Goal: Transaction & Acquisition: Book appointment/travel/reservation

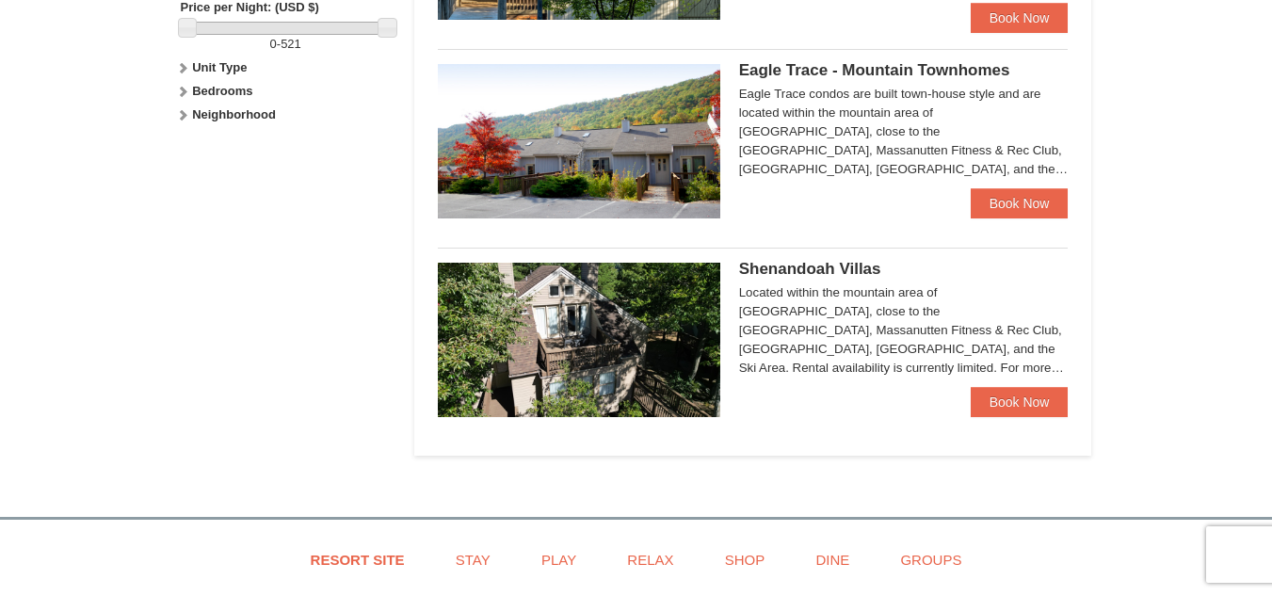
scroll to position [952, 0]
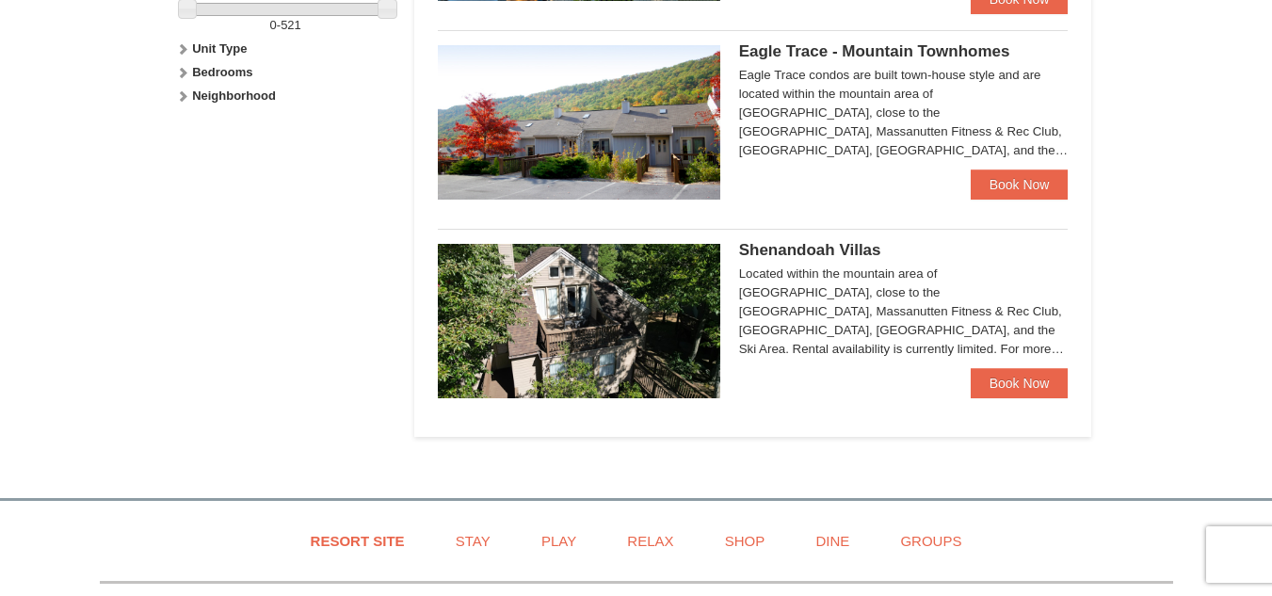
click at [885, 295] on div "Located within the mountain area of [GEOGRAPHIC_DATA], close to the [GEOGRAPHIC…" at bounding box center [903, 311] width 329 height 94
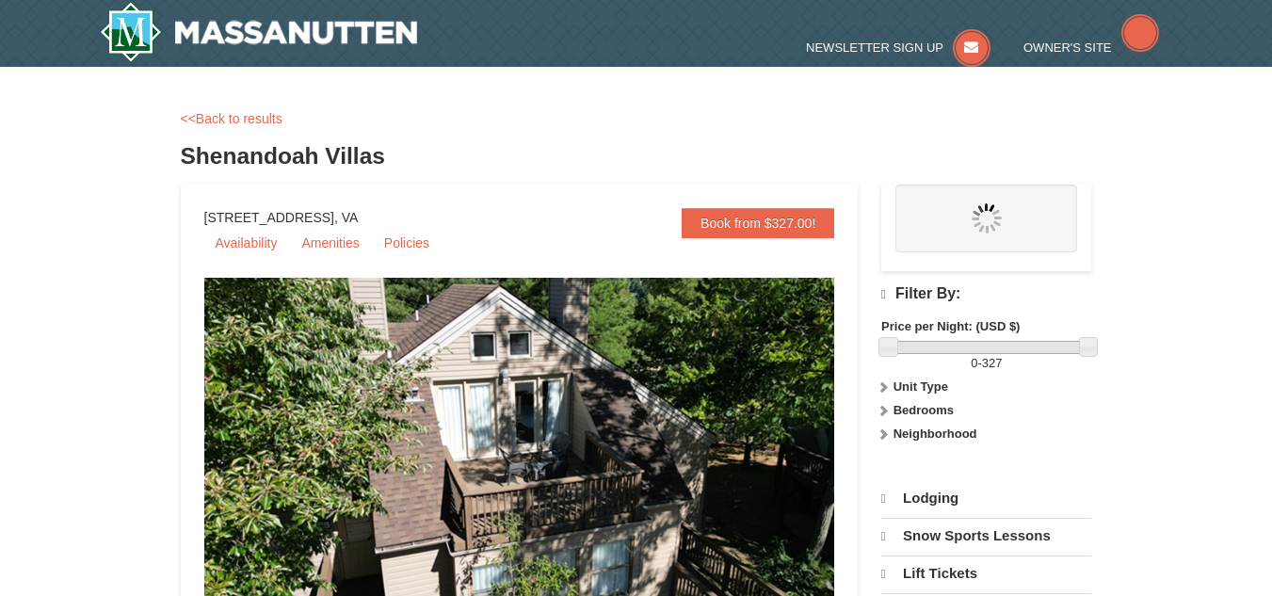
select select "9"
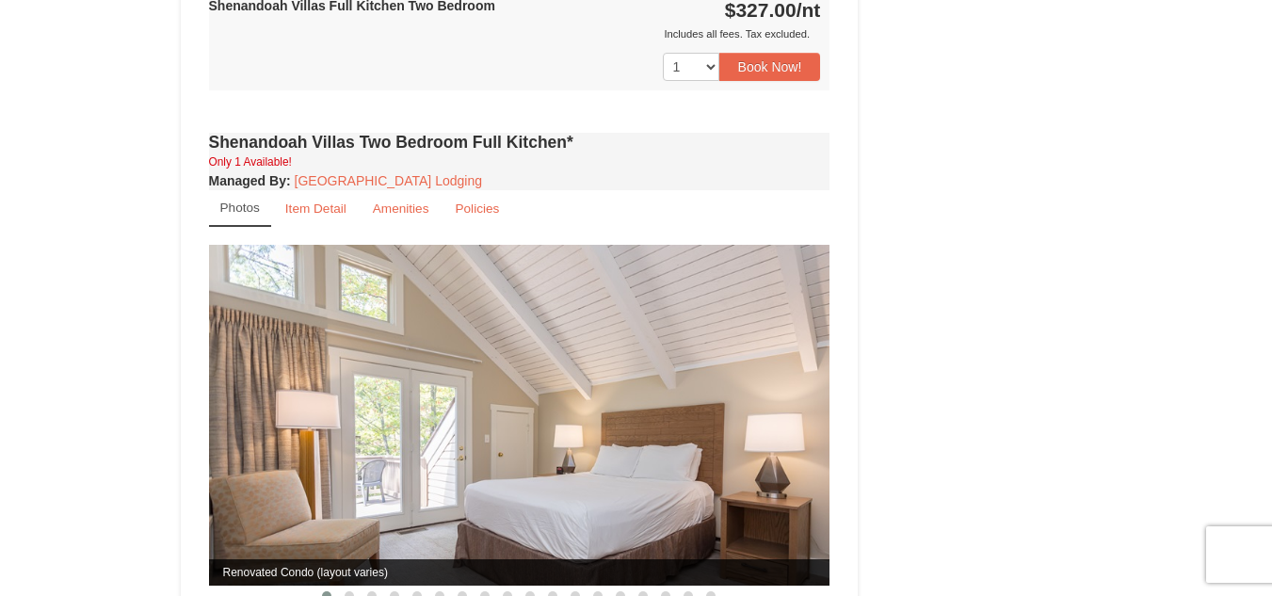
scroll to position [1108, 0]
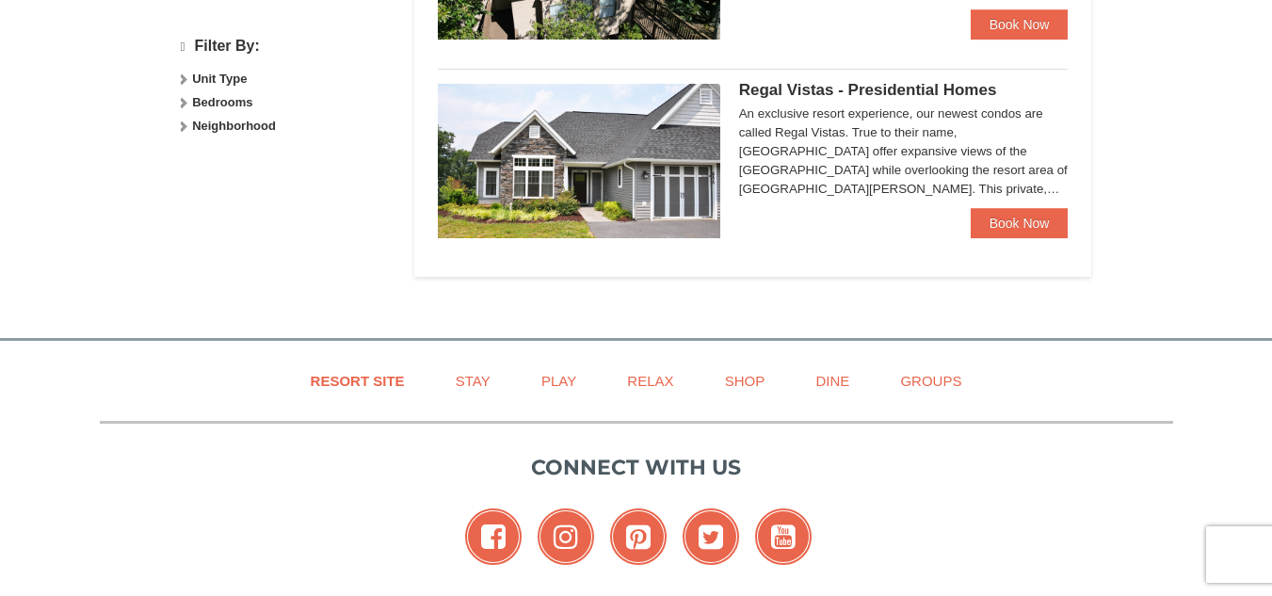
select select "9"
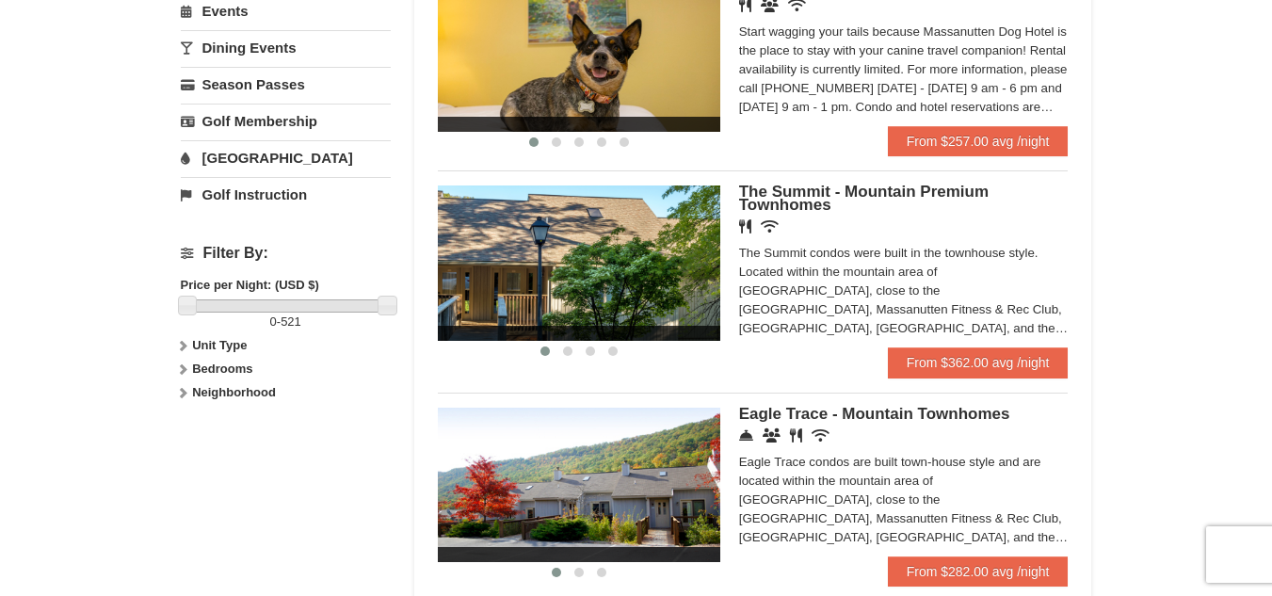
scroll to position [665, 0]
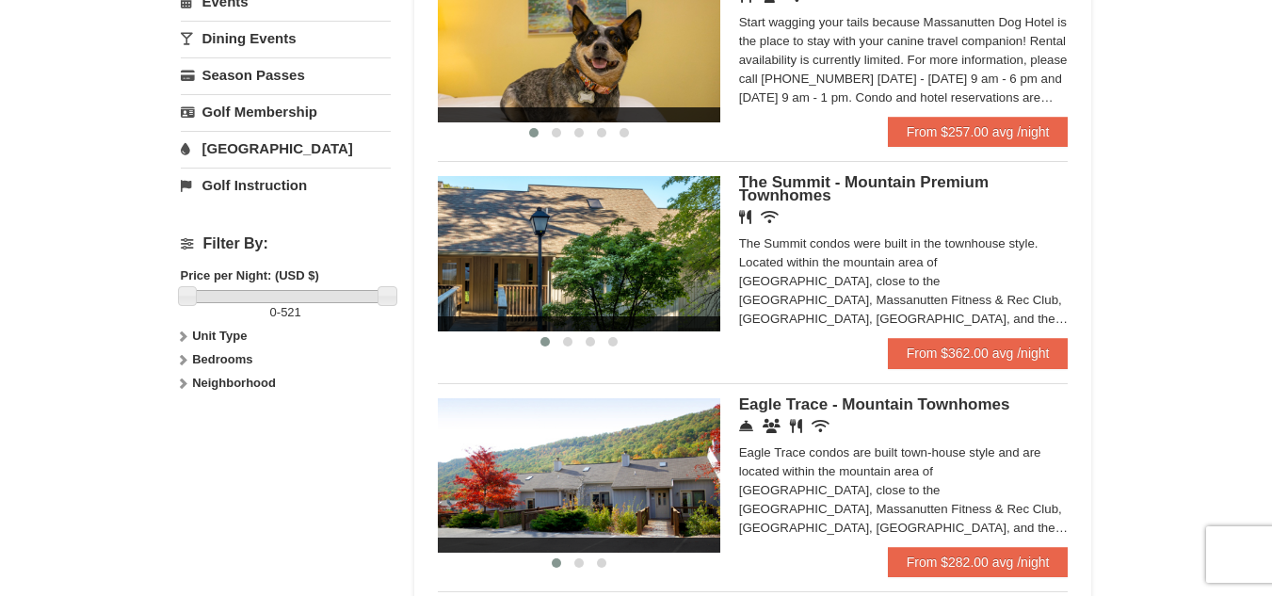
click at [805, 257] on div "The Summit condos were built in the townhouse style. Located within the mountai…" at bounding box center [903, 281] width 329 height 94
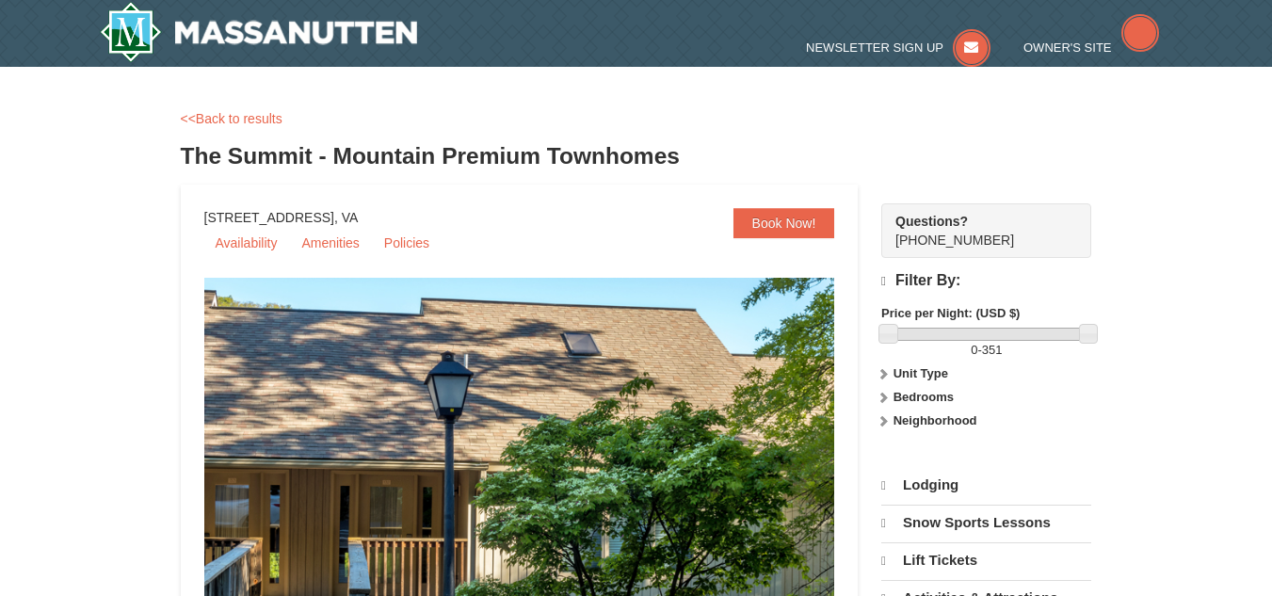
select select "9"
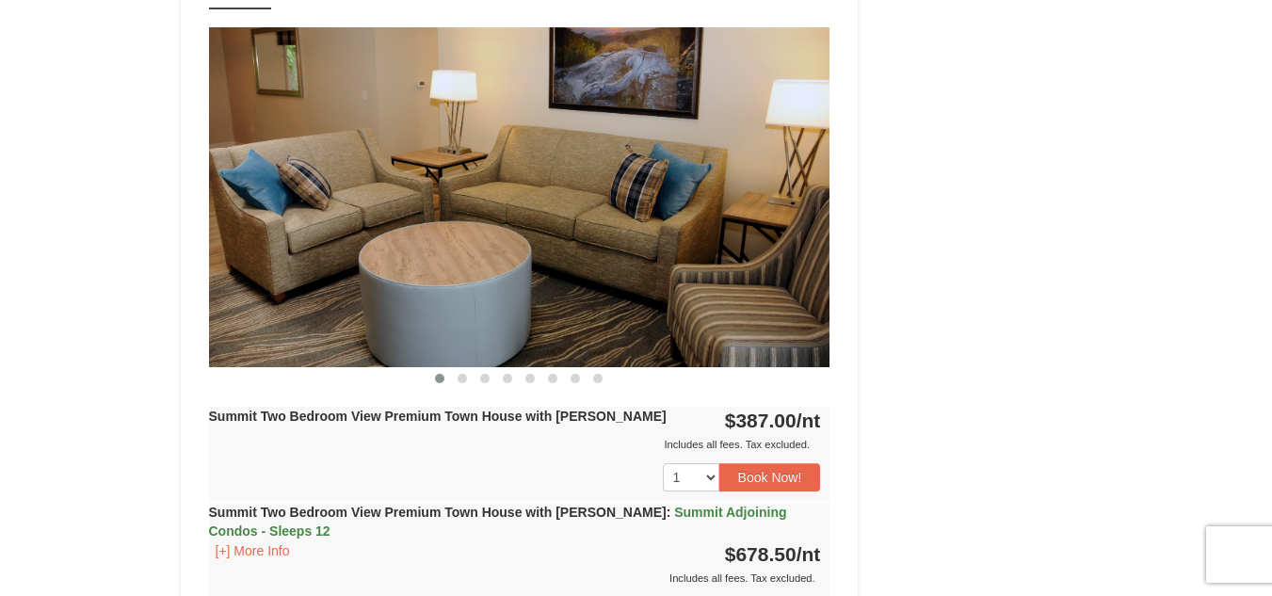
scroll to position [4668, 0]
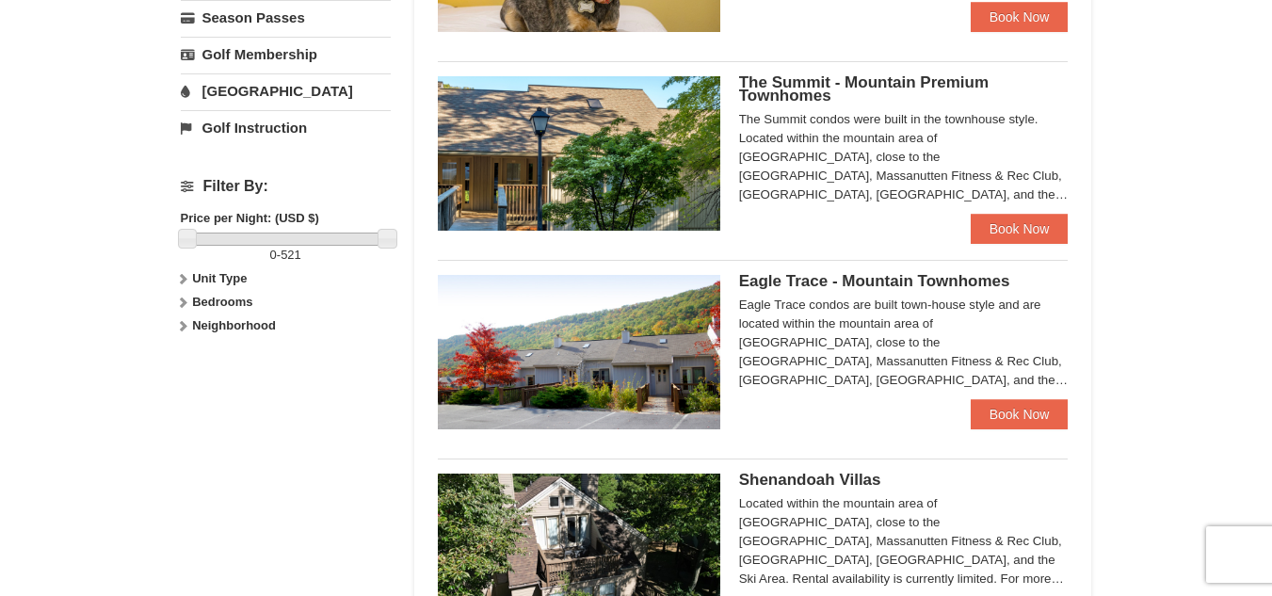
scroll to position [701, 0]
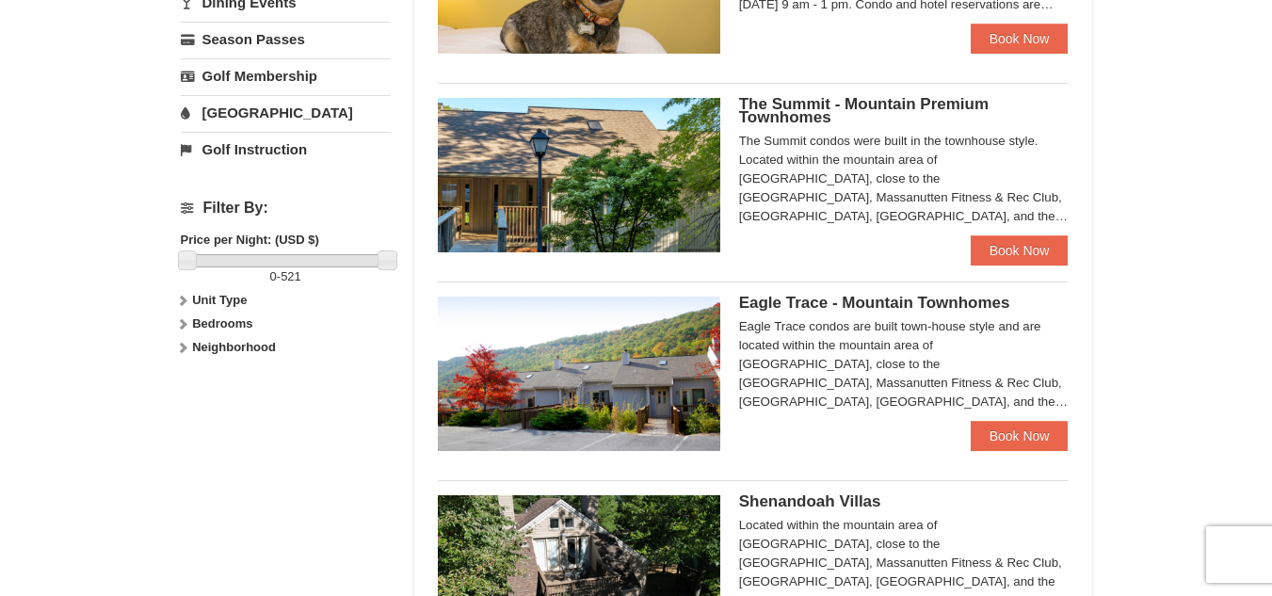
click at [926, 334] on div "Eagle Trace condos are built town-house style and are located within the mounta…" at bounding box center [903, 364] width 329 height 94
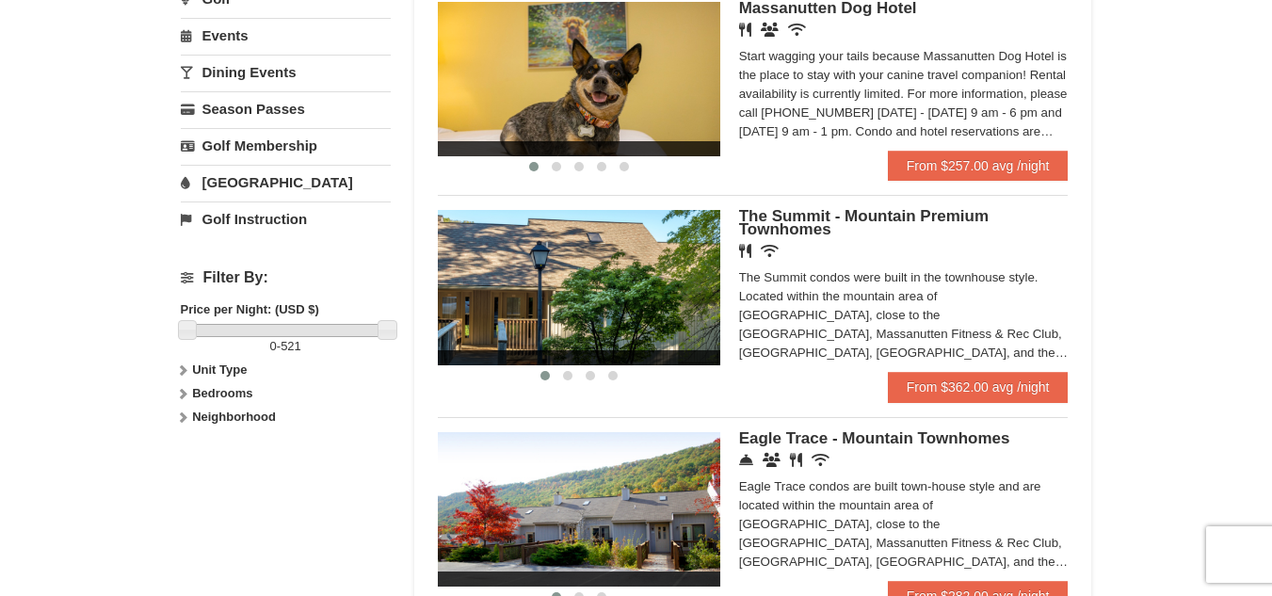
scroll to position [601, 0]
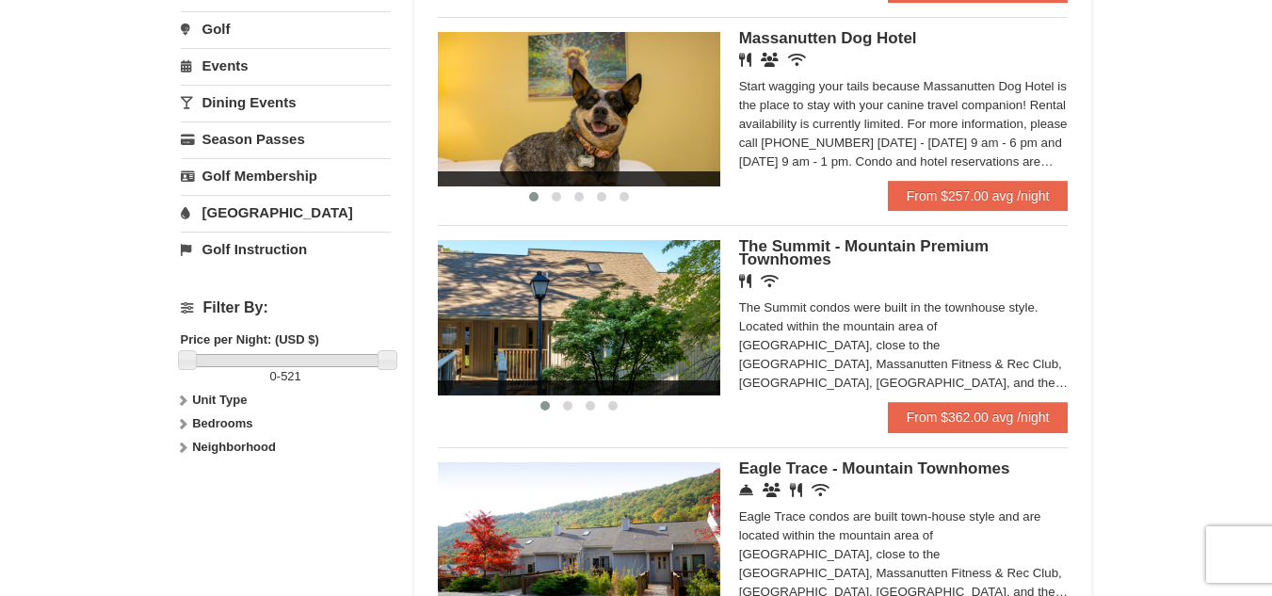
click at [805, 363] on div "The Summit condos were built in the townhouse style. Located within the mountai…" at bounding box center [903, 345] width 329 height 94
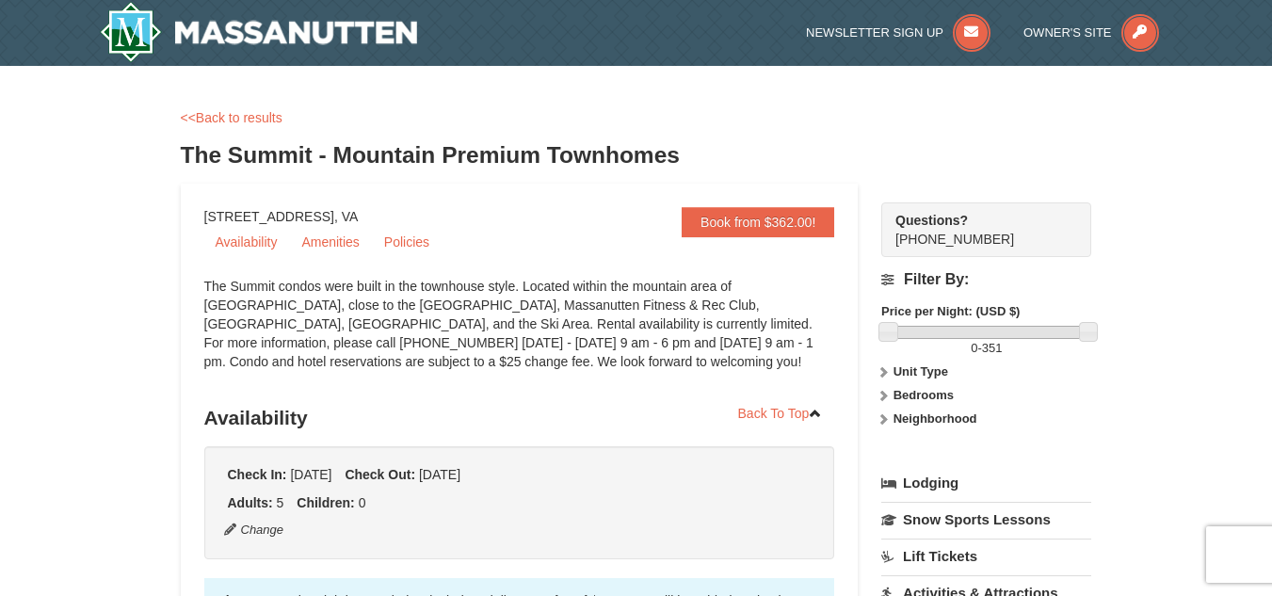
click at [805, 360] on div "The Summit condos were built in the townhouse style. Located within the mountai…" at bounding box center [519, 333] width 631 height 113
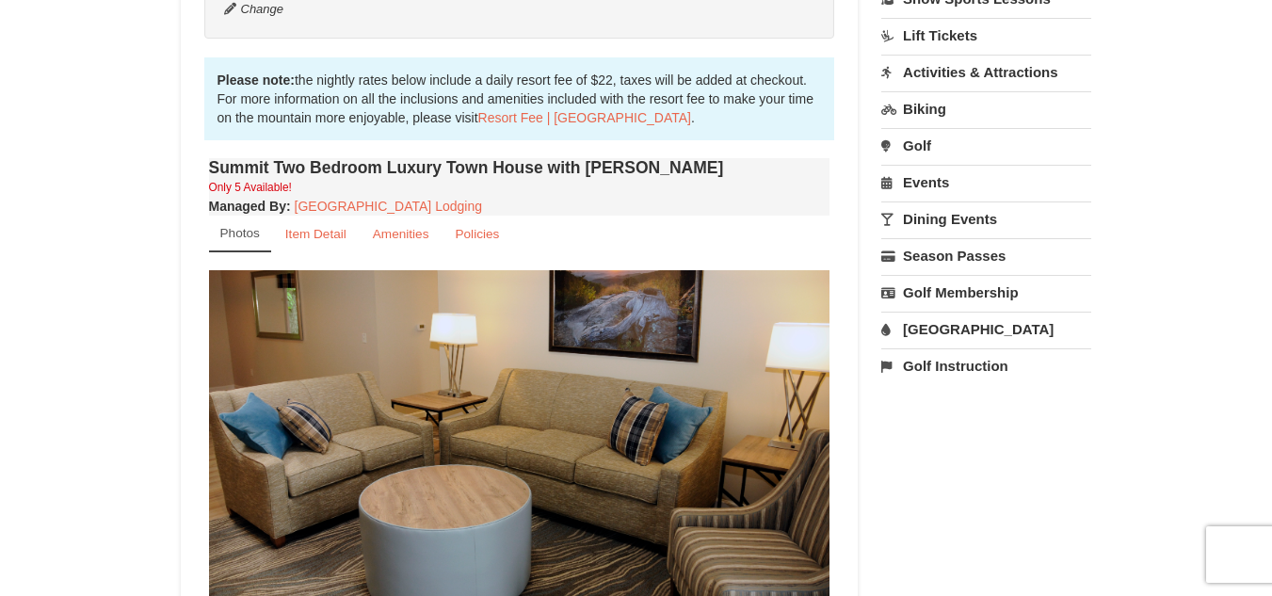
click at [805, 360] on img at bounding box center [519, 440] width 621 height 340
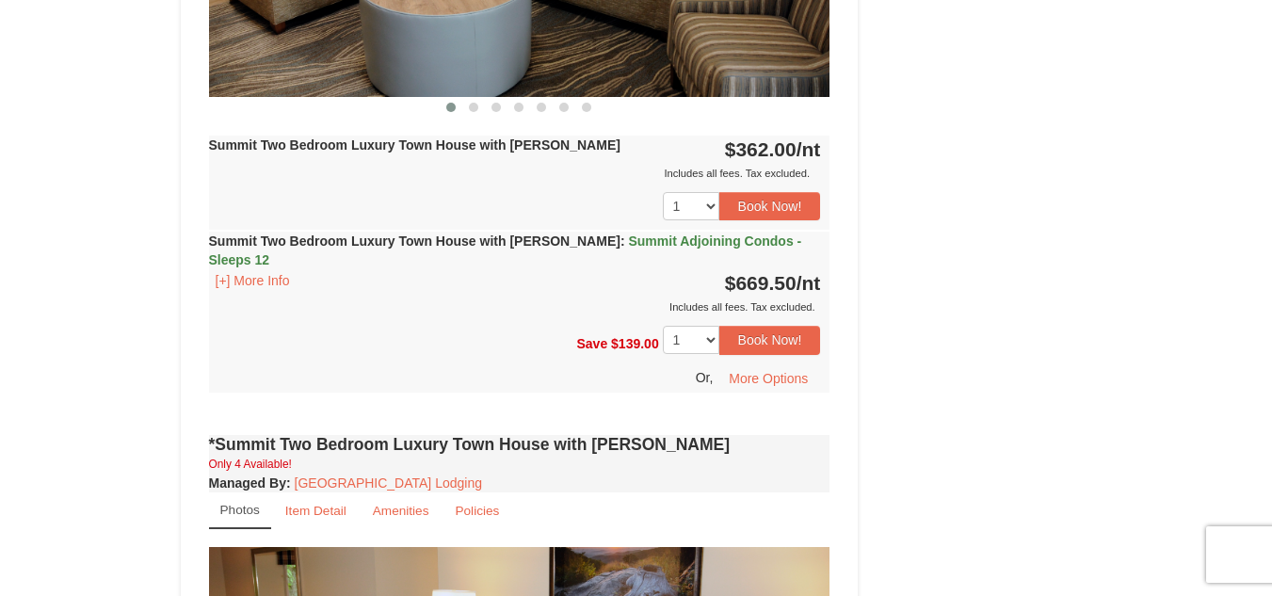
scroll to position [1041, 0]
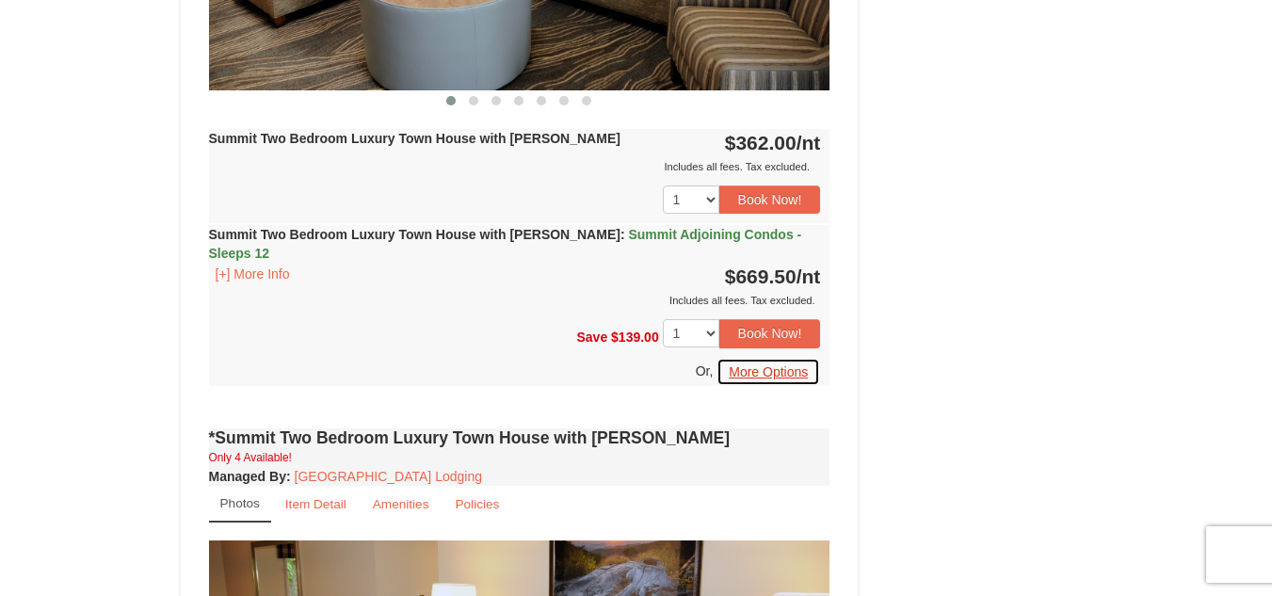
click at [805, 360] on button "More Options" at bounding box center [768, 372] width 104 height 28
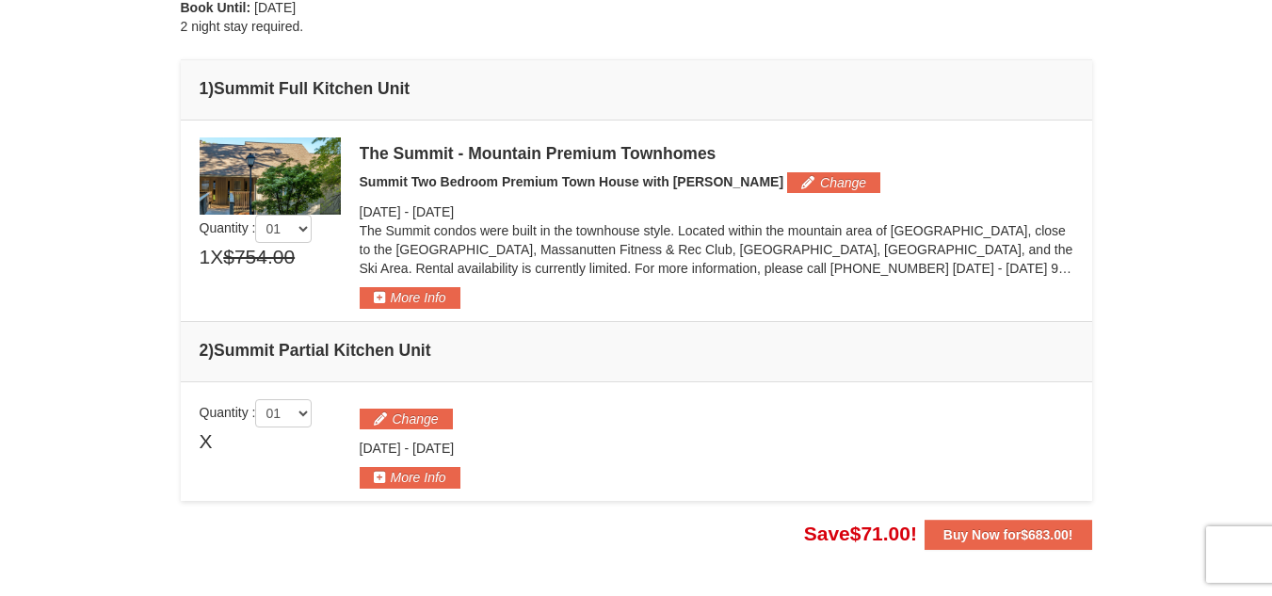
scroll to position [445, 0]
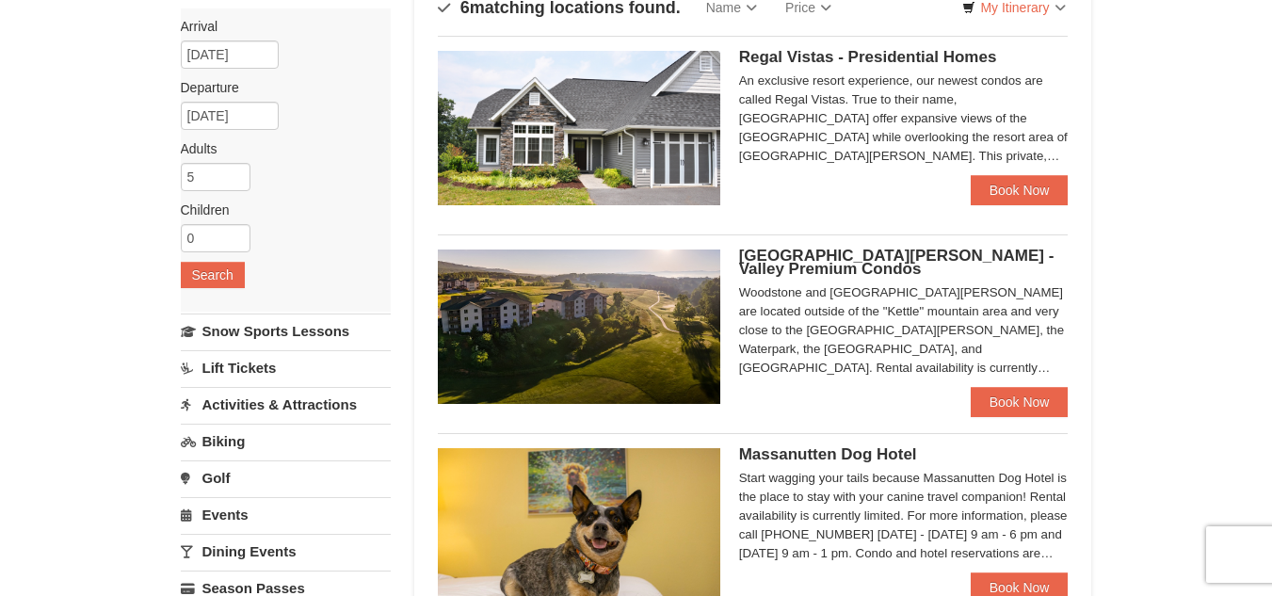
scroll to position [115, 0]
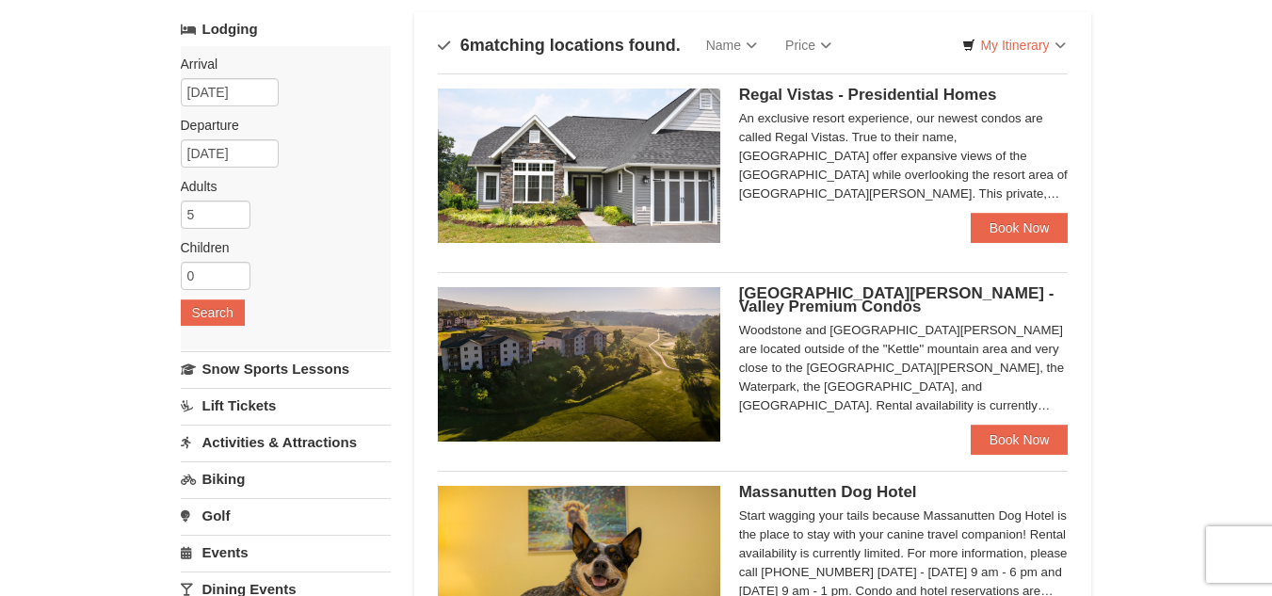
click at [884, 367] on div "Woodstone and [GEOGRAPHIC_DATA][PERSON_NAME] are located outside of the "Kettle…" at bounding box center [903, 368] width 329 height 94
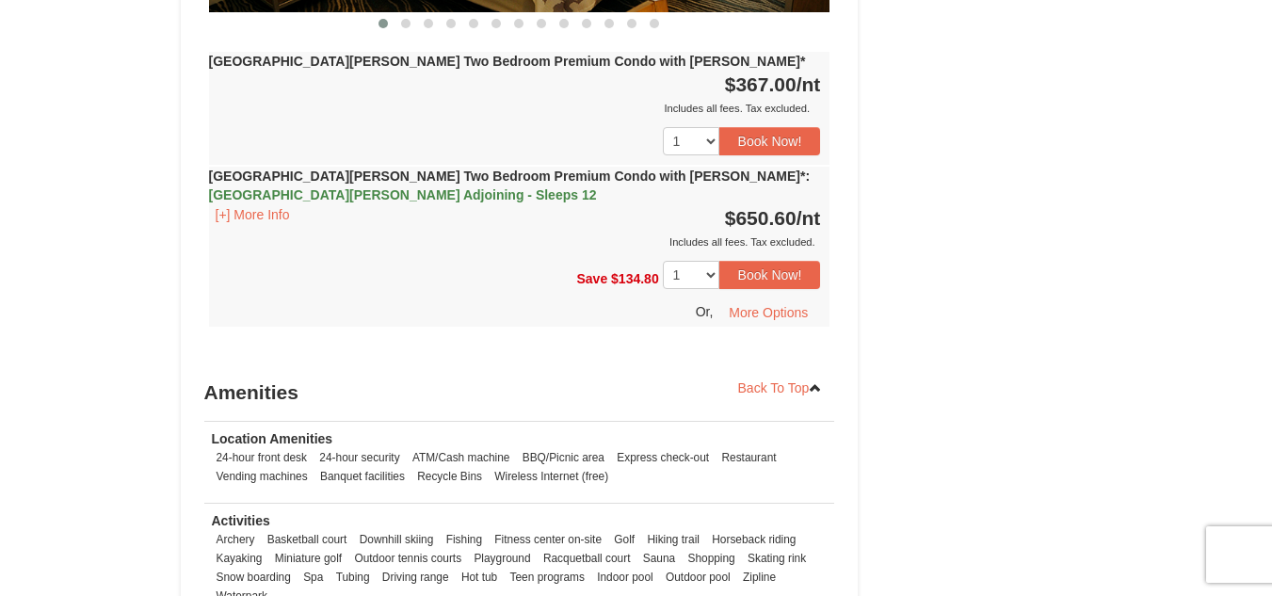
scroll to position [2824, 0]
